Goal: Task Accomplishment & Management: Manage account settings

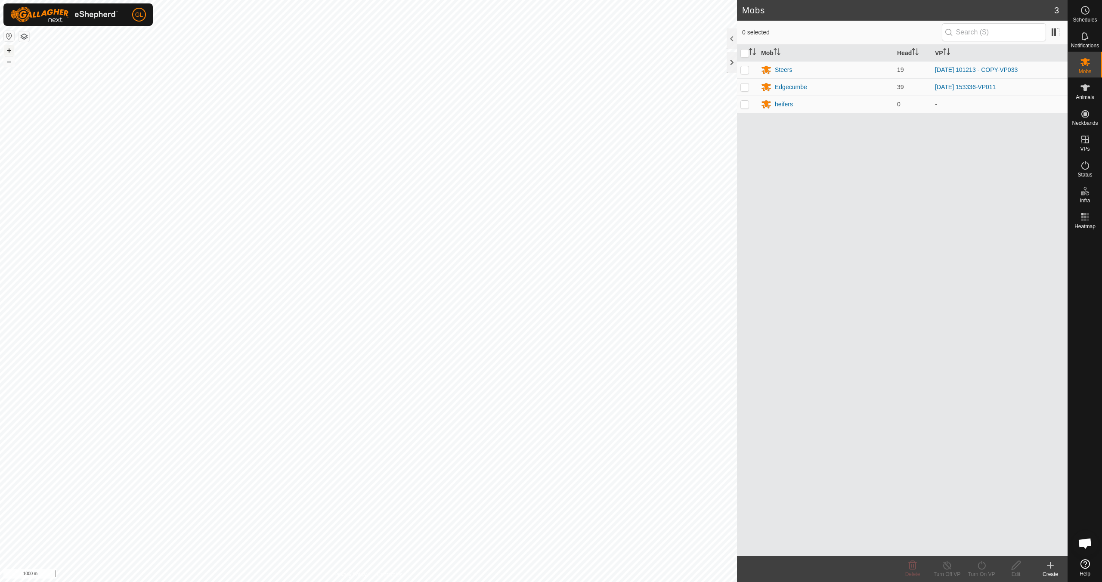
click at [9, 49] on button "+" at bounding box center [9, 50] width 10 height 10
click at [8, 49] on button "+" at bounding box center [9, 50] width 10 height 10
click at [11, 50] on button "+" at bounding box center [9, 50] width 10 height 10
click at [10, 50] on button "+" at bounding box center [9, 50] width 10 height 10
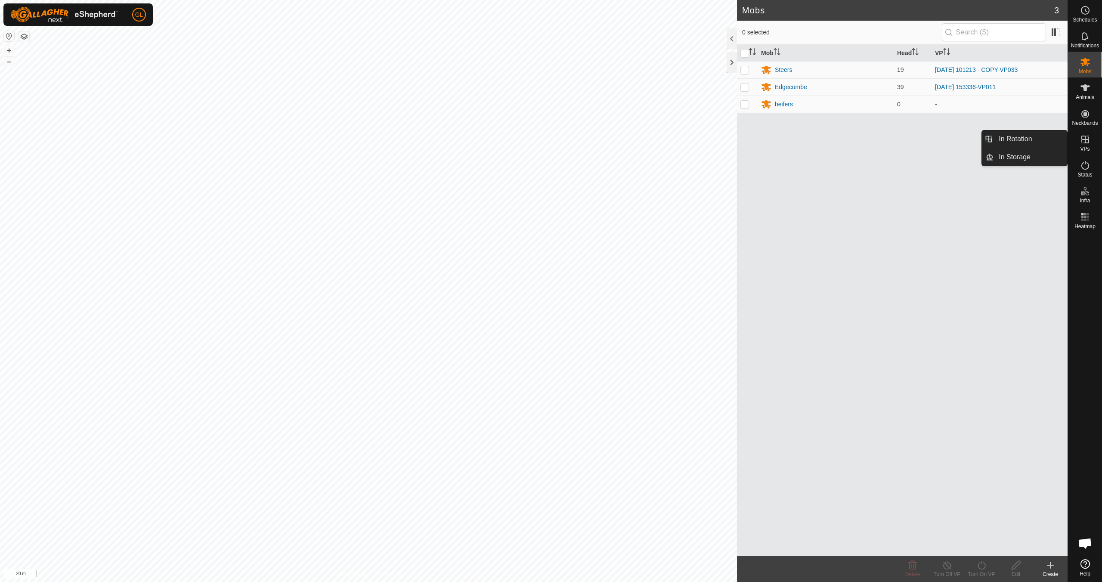
click at [1028, 143] on link "In Rotation" at bounding box center [1031, 138] width 74 height 17
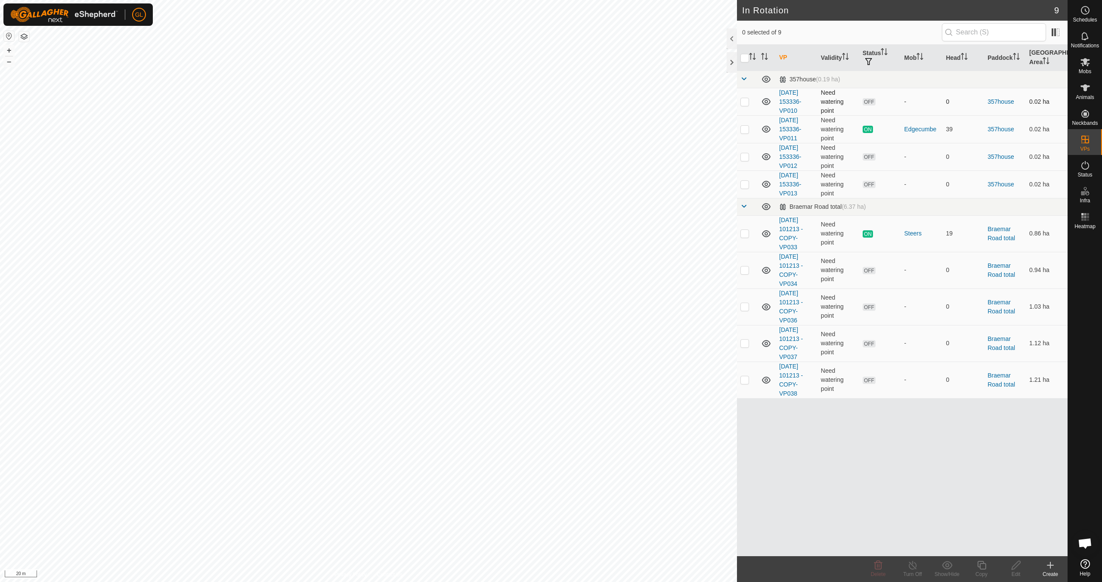
click at [742, 101] on p-checkbox at bounding box center [745, 101] width 9 height 7
click at [883, 564] on icon at bounding box center [878, 565] width 10 height 10
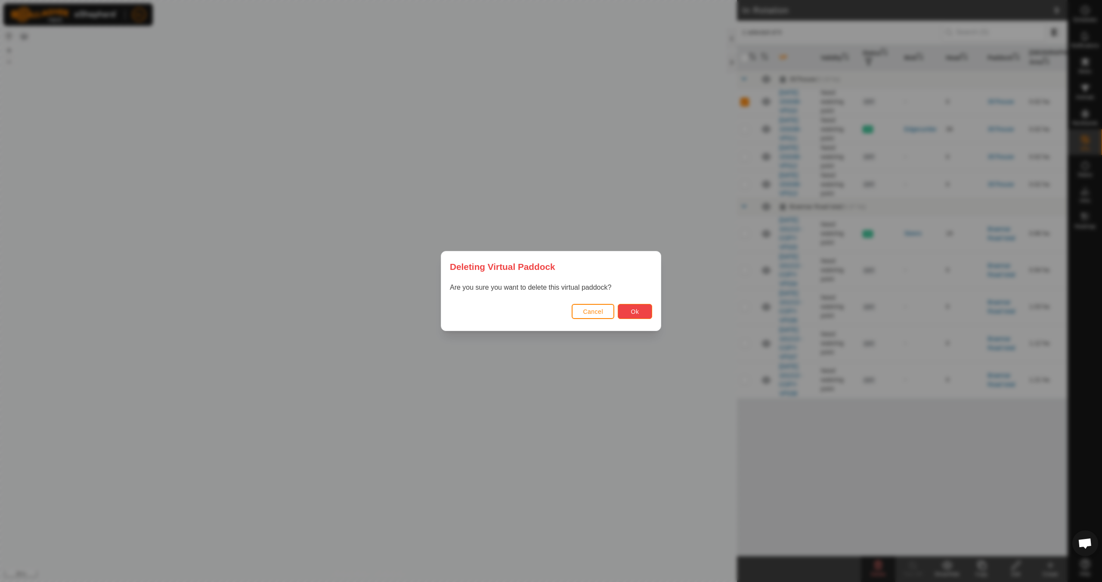
click at [630, 310] on button "Ok" at bounding box center [635, 311] width 34 height 15
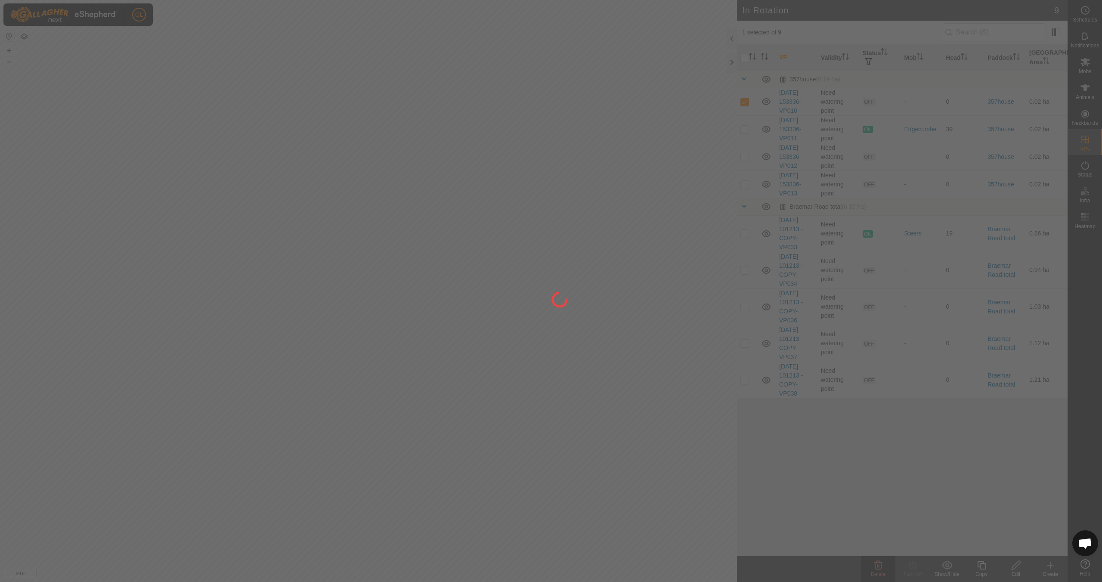
checkbox input "false"
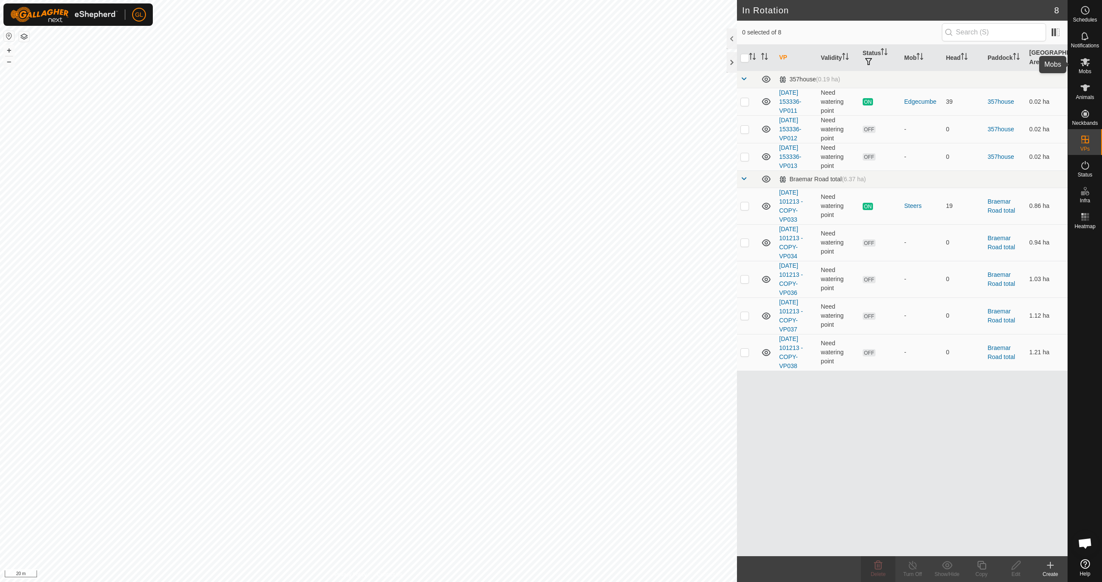
click at [1087, 64] on icon at bounding box center [1085, 62] width 10 height 10
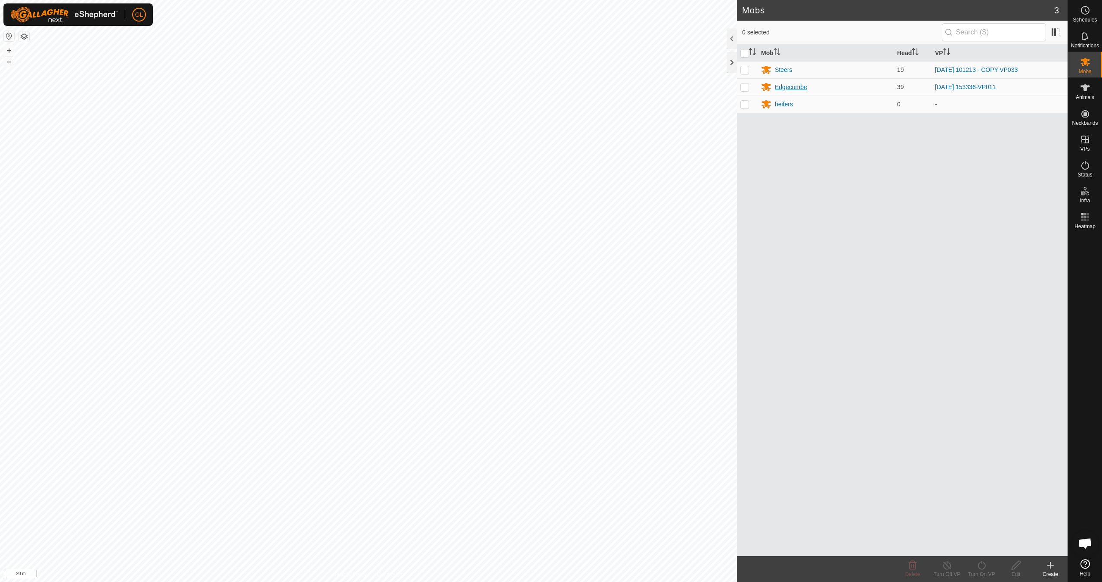
click at [789, 87] on div "Edgecumbe" at bounding box center [791, 87] width 32 height 9
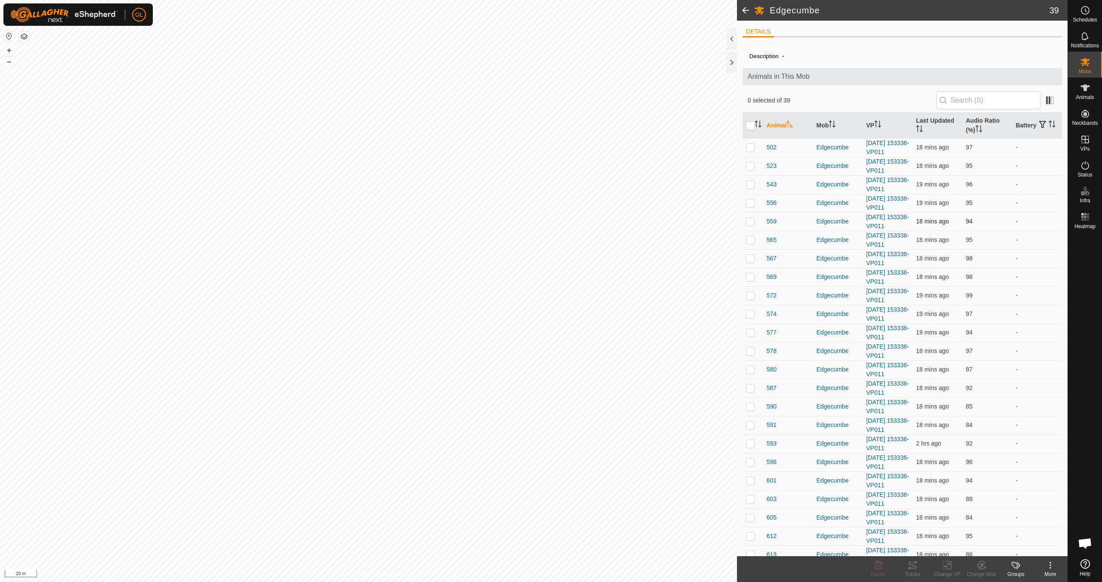
click at [753, 221] on p-checkbox at bounding box center [750, 221] width 9 height 7
click at [912, 572] on div "Tracks" at bounding box center [913, 574] width 34 height 8
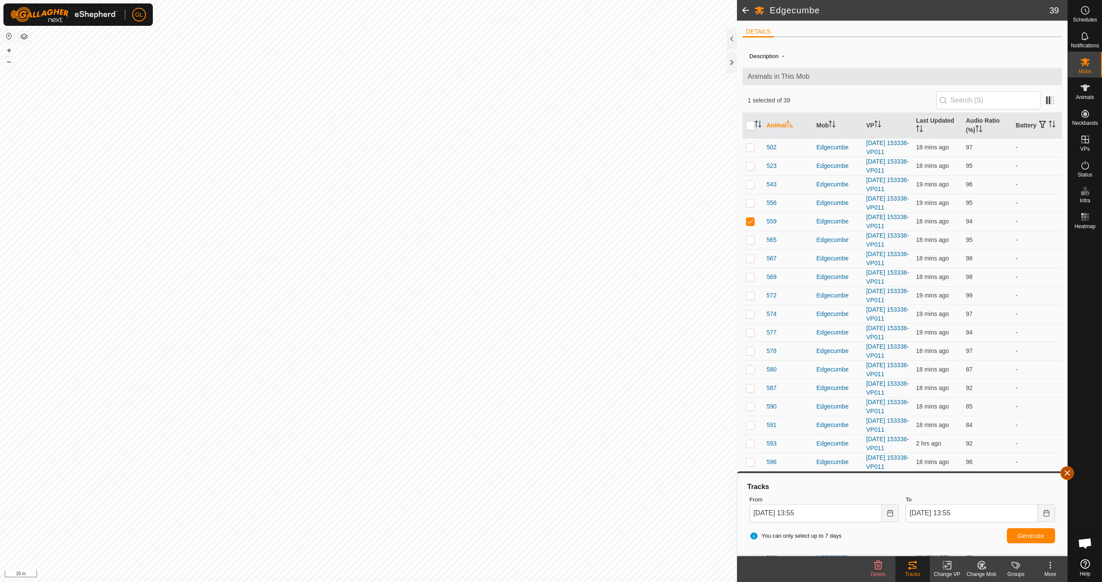
click at [1070, 473] on button "button" at bounding box center [1067, 473] width 14 height 14
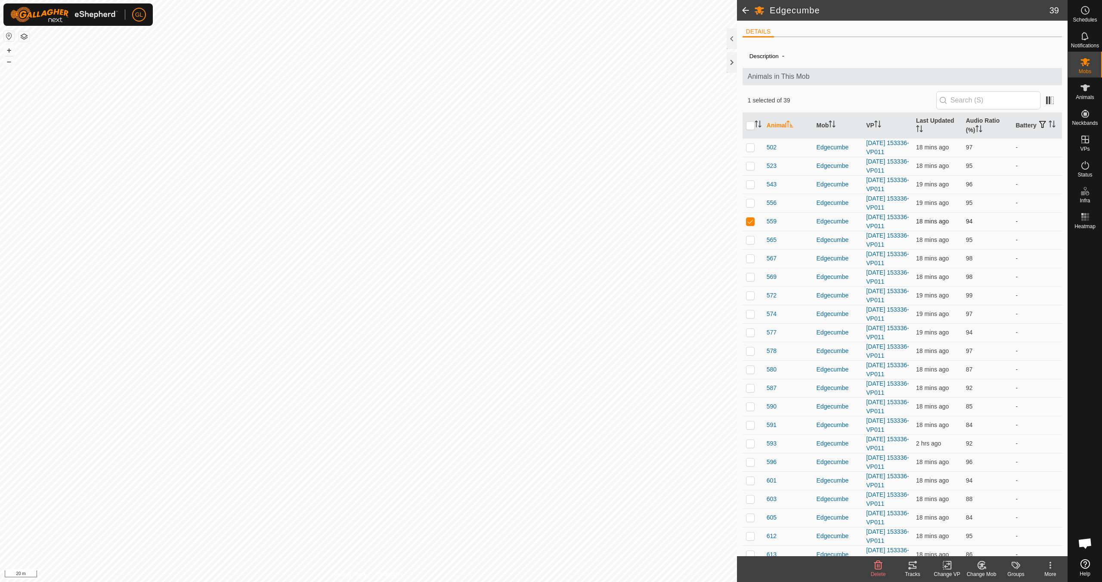
click at [753, 220] on p-checkbox at bounding box center [750, 221] width 9 height 7
checkbox input "false"
click at [9, 62] on button "–" at bounding box center [9, 61] width 10 height 10
click at [9, 61] on button "–" at bounding box center [9, 61] width 10 height 10
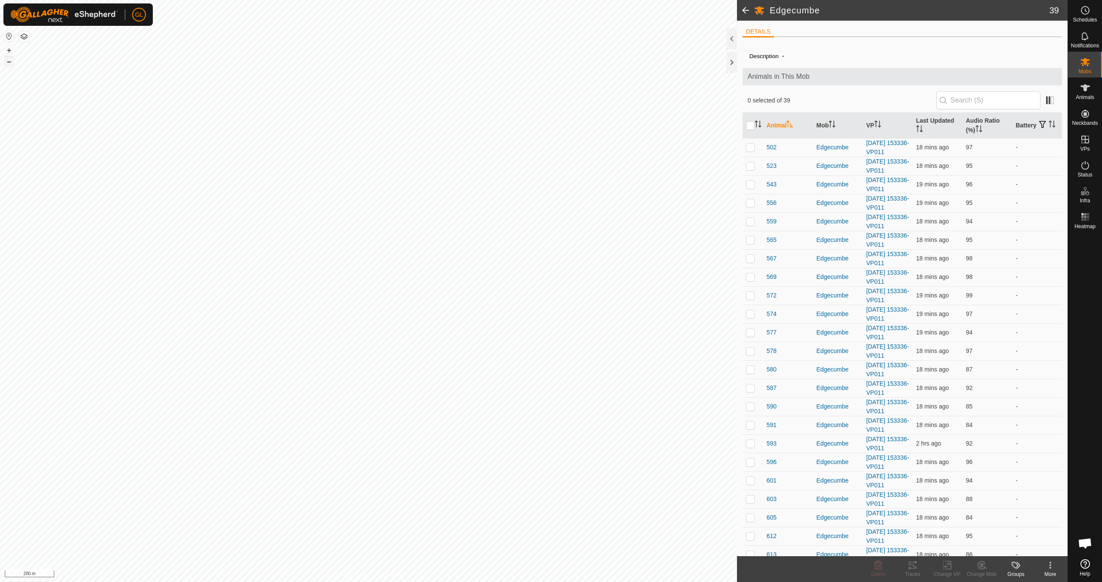
click at [9, 61] on button "–" at bounding box center [9, 61] width 10 height 10
click at [8, 53] on button "+" at bounding box center [9, 50] width 10 height 10
click at [8, 52] on button "+" at bounding box center [9, 50] width 10 height 10
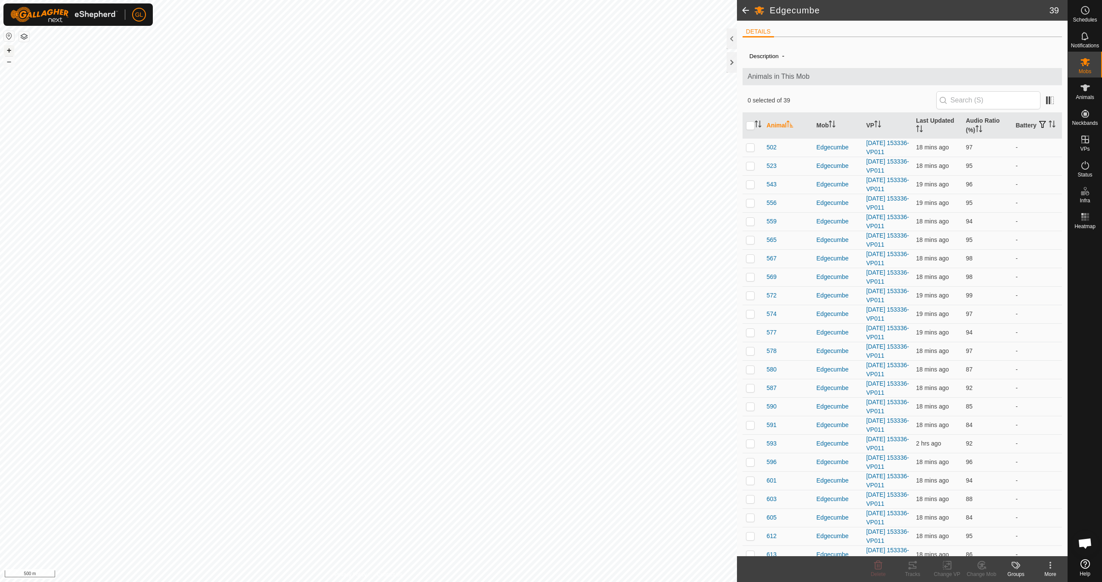
click at [9, 48] on button "+" at bounding box center [9, 50] width 10 height 10
click at [8, 48] on button "+" at bounding box center [9, 50] width 10 height 10
click at [8, 51] on button "+" at bounding box center [9, 50] width 10 height 10
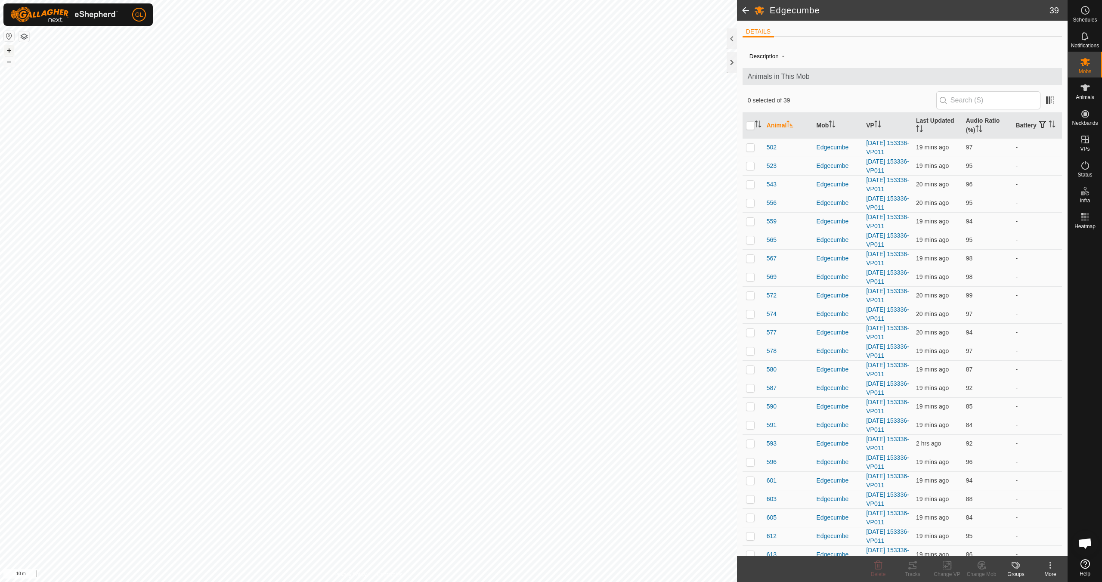
click at [9, 52] on button "+" at bounding box center [9, 50] width 10 height 10
click at [12, 64] on button "–" at bounding box center [9, 61] width 10 height 10
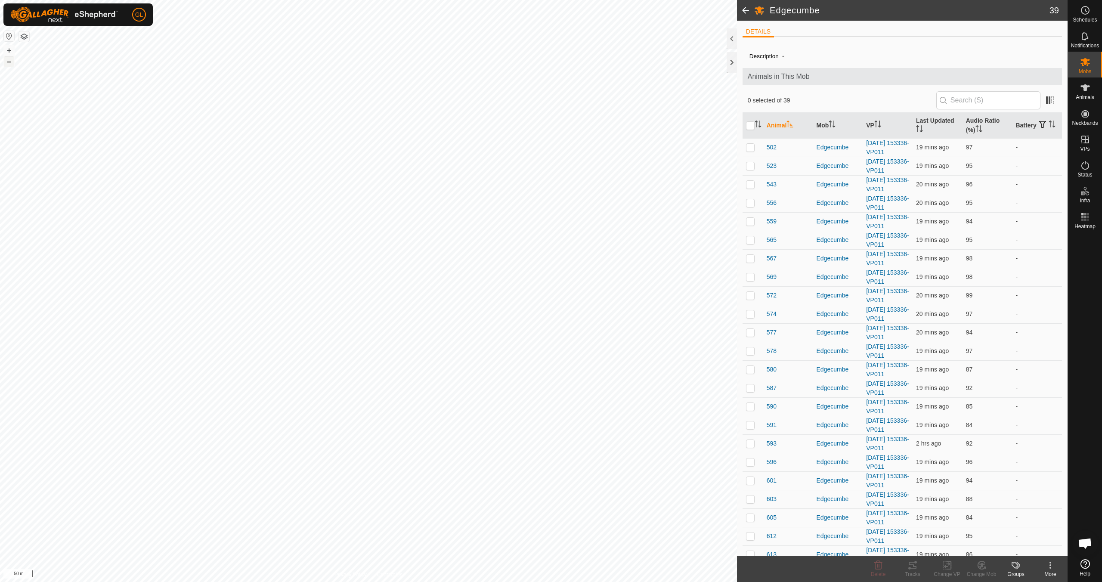
click at [12, 64] on button "–" at bounding box center [9, 61] width 10 height 10
